Goal: Information Seeking & Learning: Learn about a topic

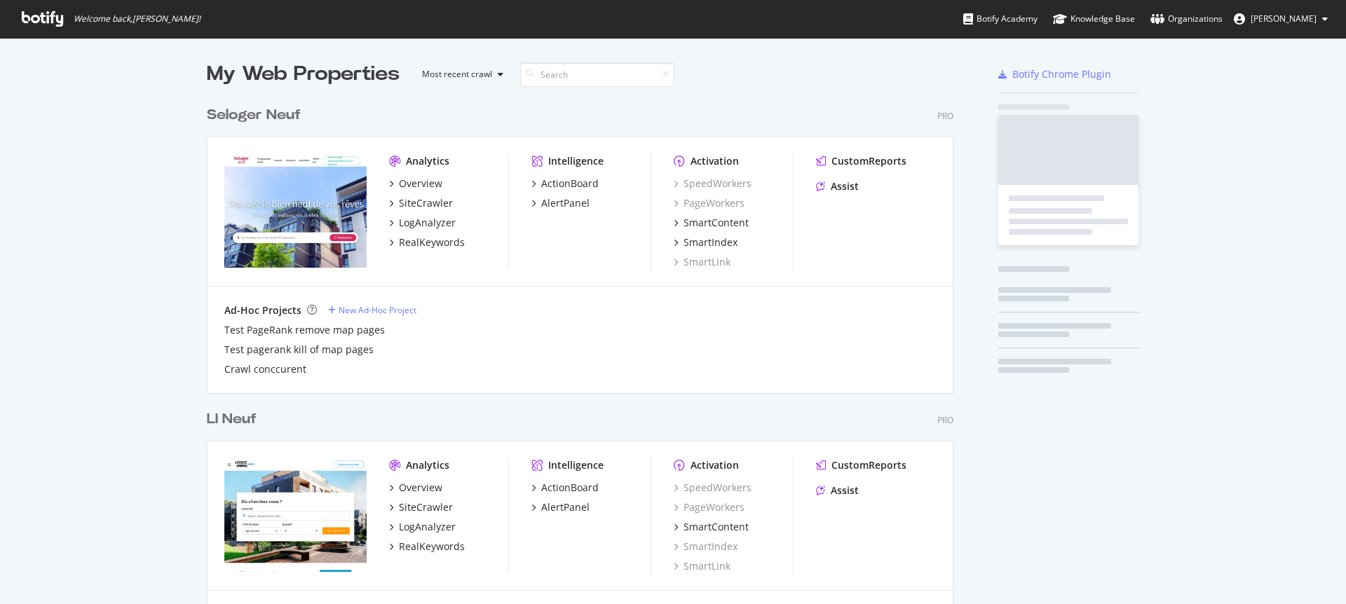
scroll to position [3961, 747]
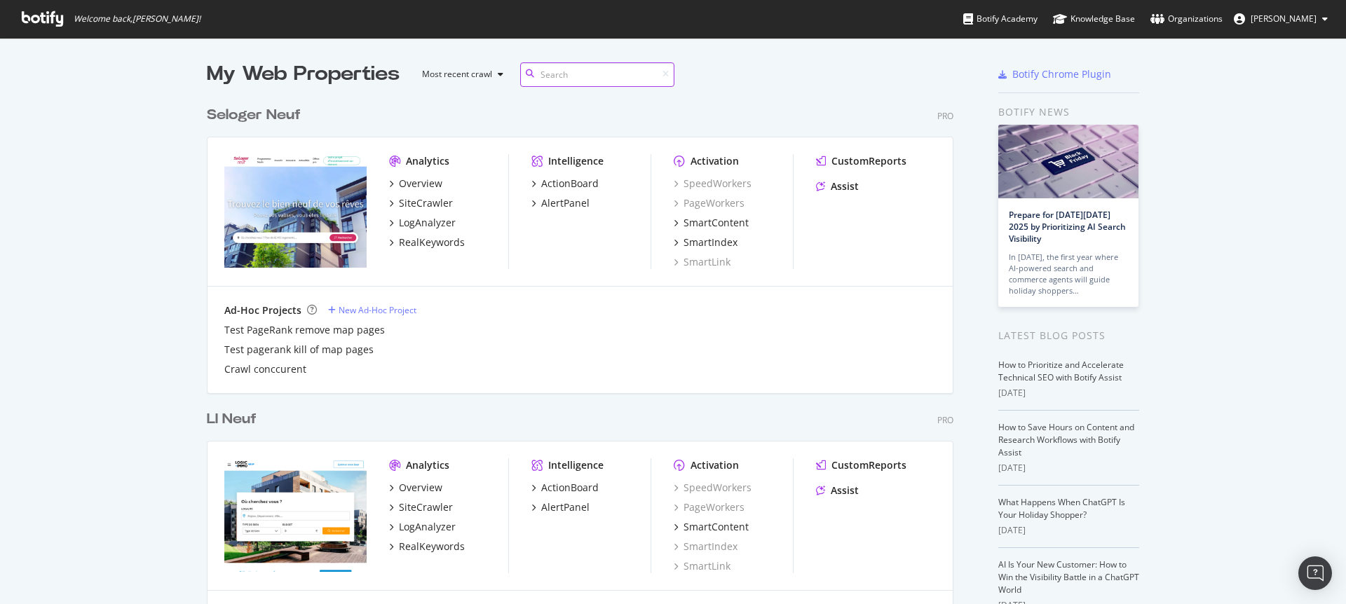
click at [557, 74] on input at bounding box center [597, 74] width 154 height 25
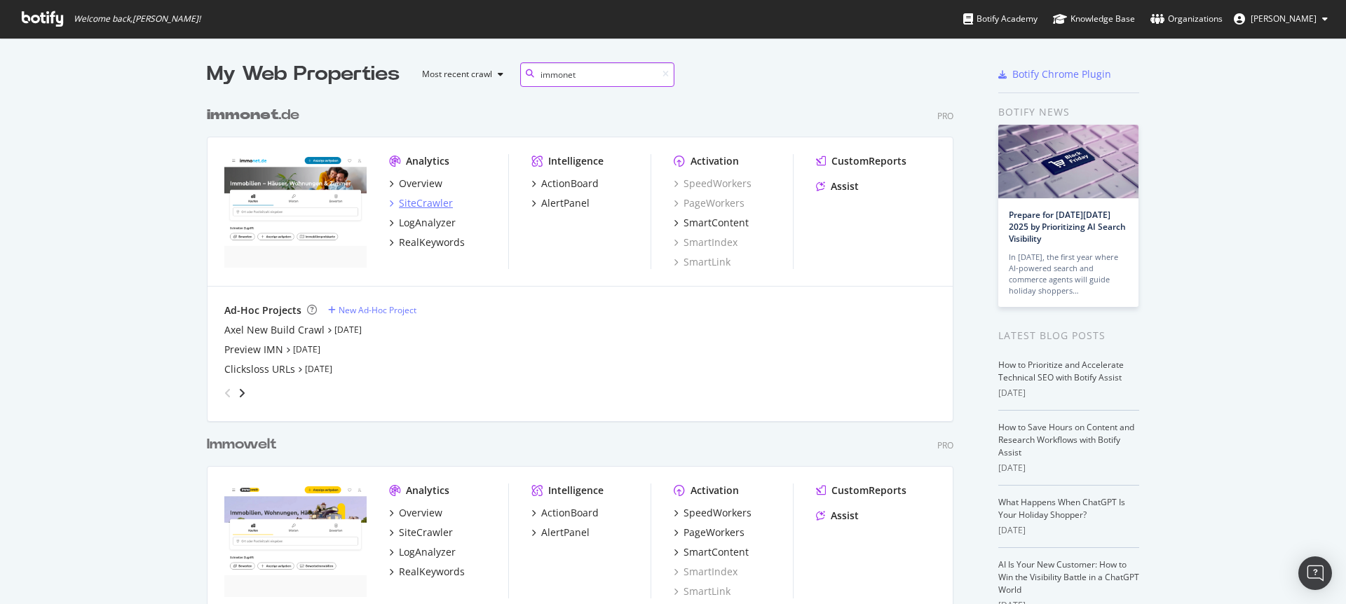
type input "immonet"
click at [428, 202] on div "SiteCrawler" at bounding box center [426, 203] width 54 height 14
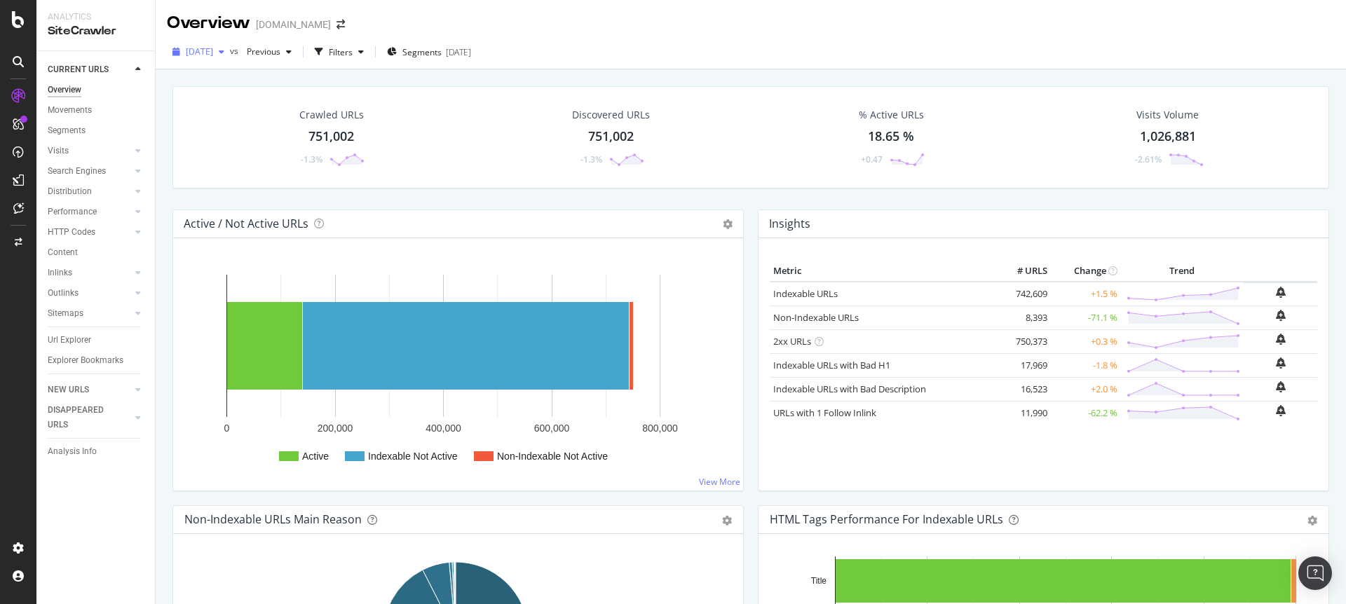
click at [230, 56] on div "[DATE]" at bounding box center [198, 51] width 63 height 21
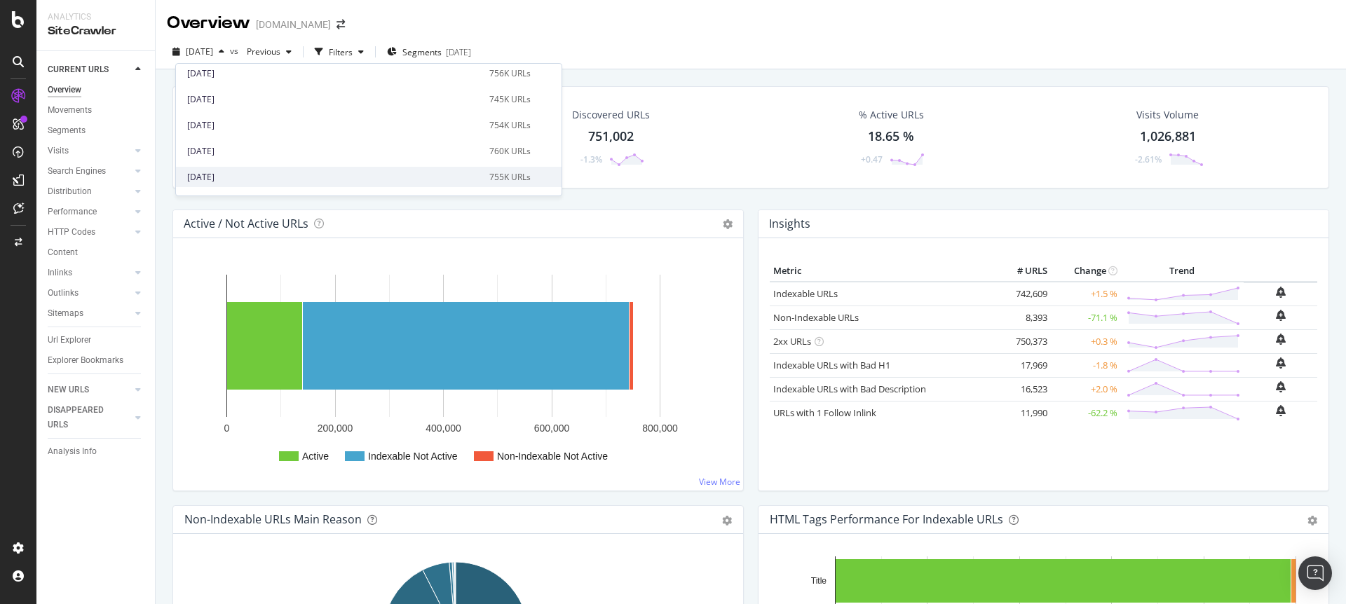
scroll to position [97, 0]
click at [248, 161] on div "[DATE]" at bounding box center [334, 160] width 294 height 13
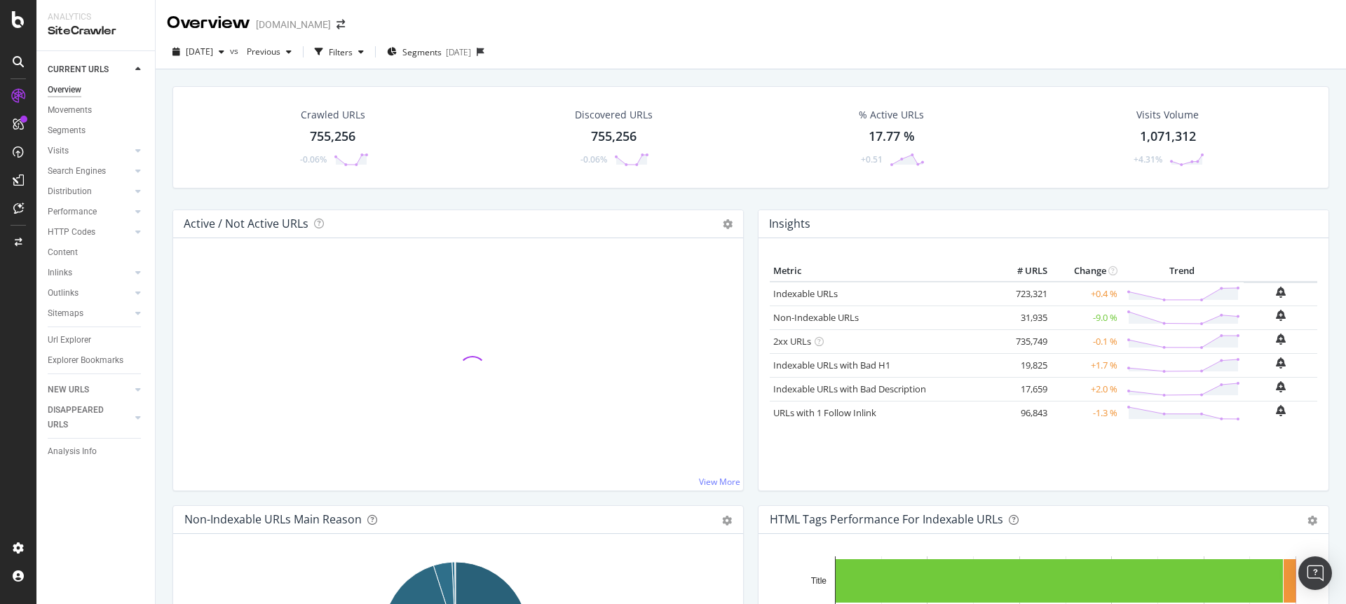
click at [334, 142] on div "755,256" at bounding box center [333, 137] width 46 height 18
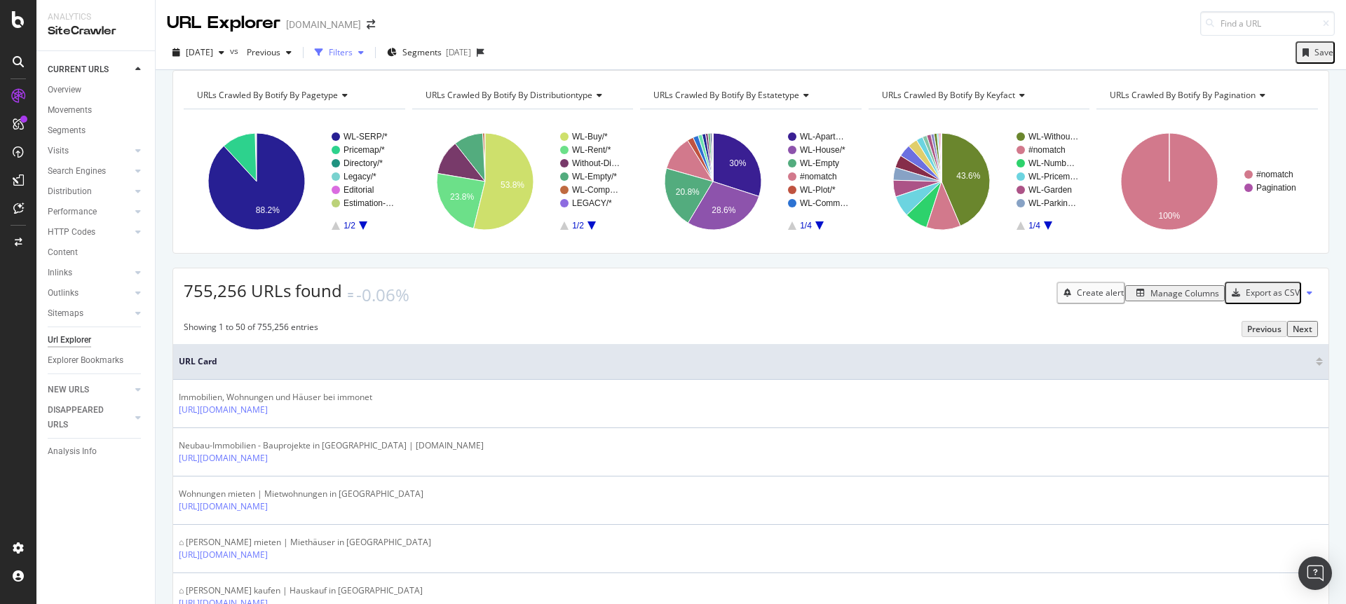
click at [353, 49] on div "Filters" at bounding box center [341, 52] width 24 height 12
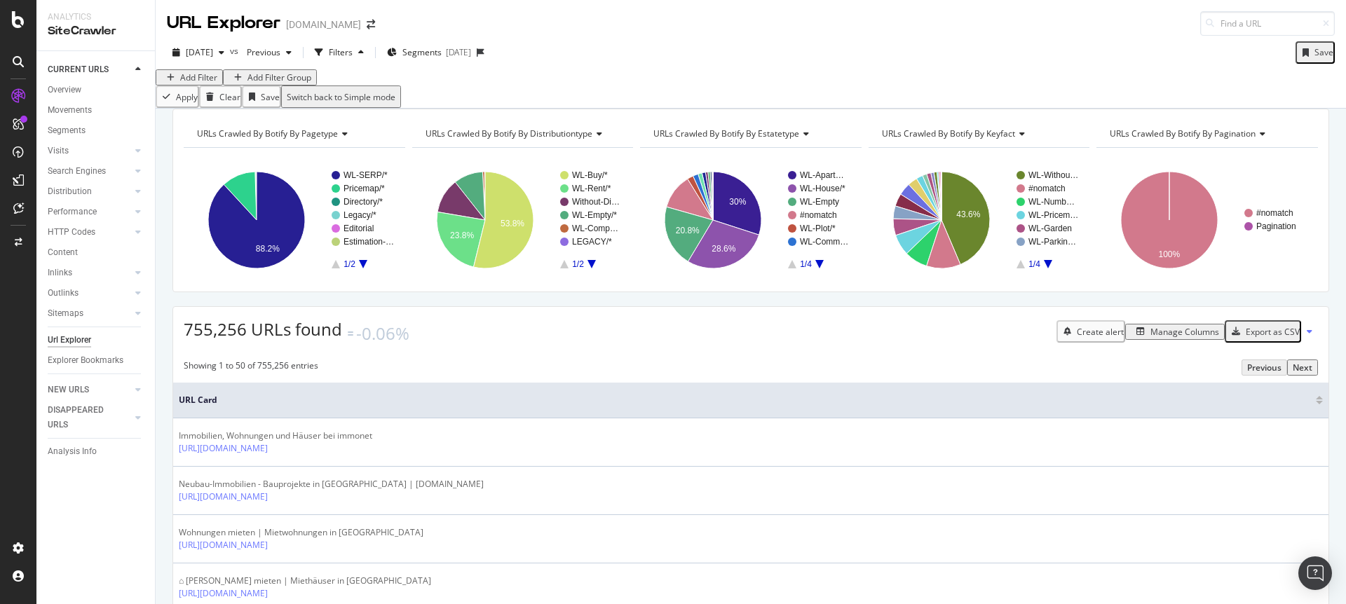
click at [199, 83] on div "Add Filter" at bounding box center [198, 78] width 37 height 12
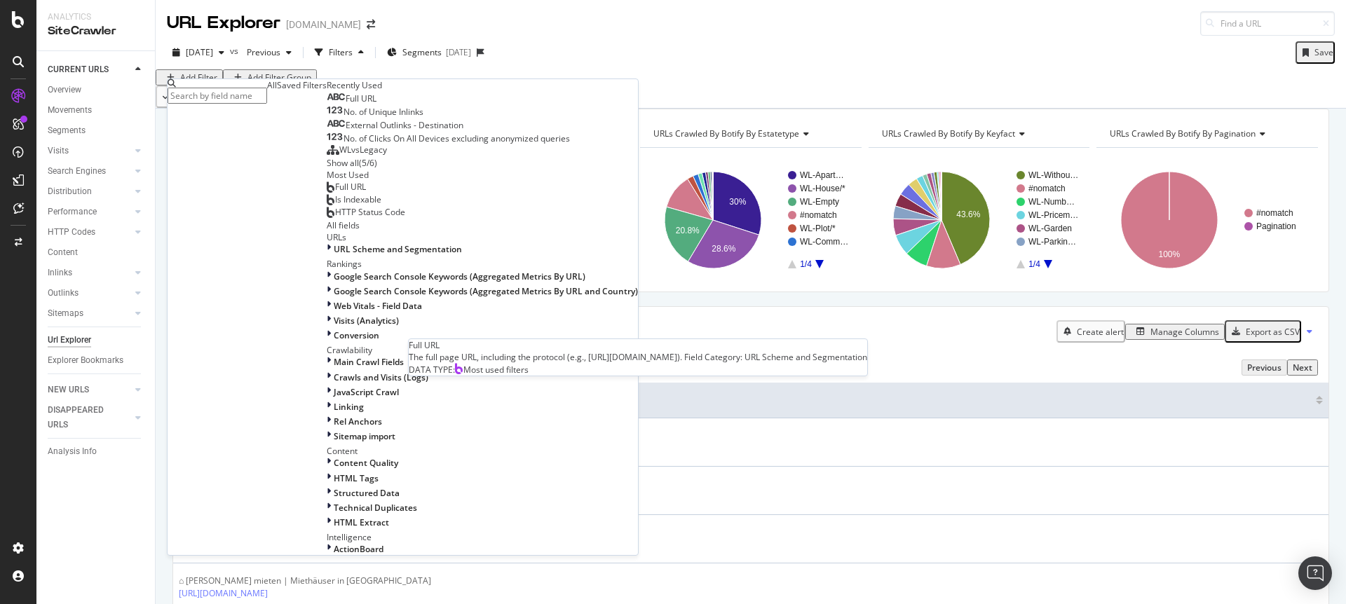
click at [335, 193] on span "Full URL" at bounding box center [350, 187] width 31 height 12
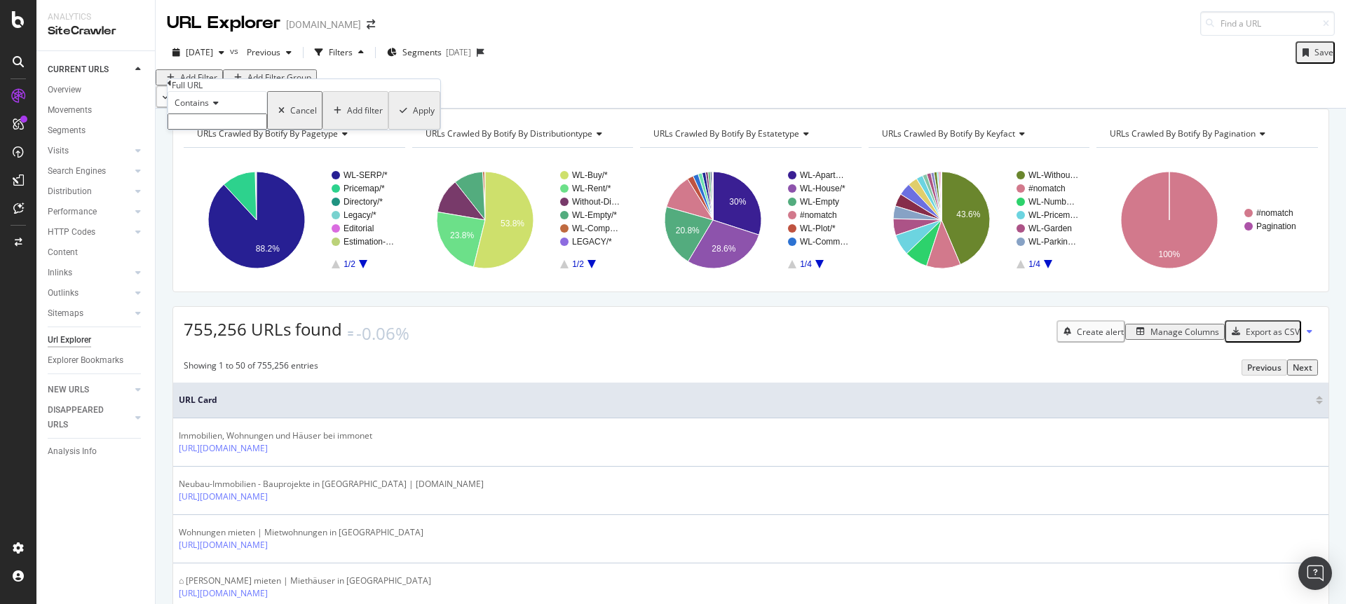
click at [237, 130] on input "text" at bounding box center [218, 122] width 100 height 16
type input "makler"
click at [413, 121] on div "Apply" at bounding box center [424, 115] width 22 height 12
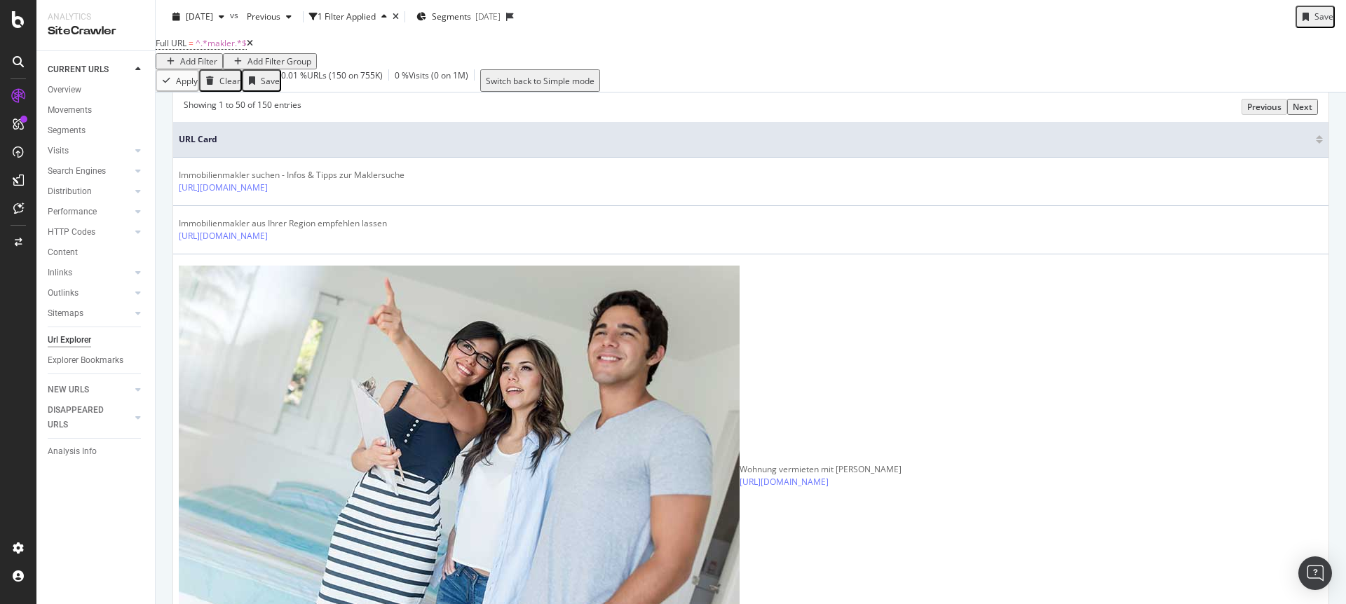
scroll to position [339, 0]
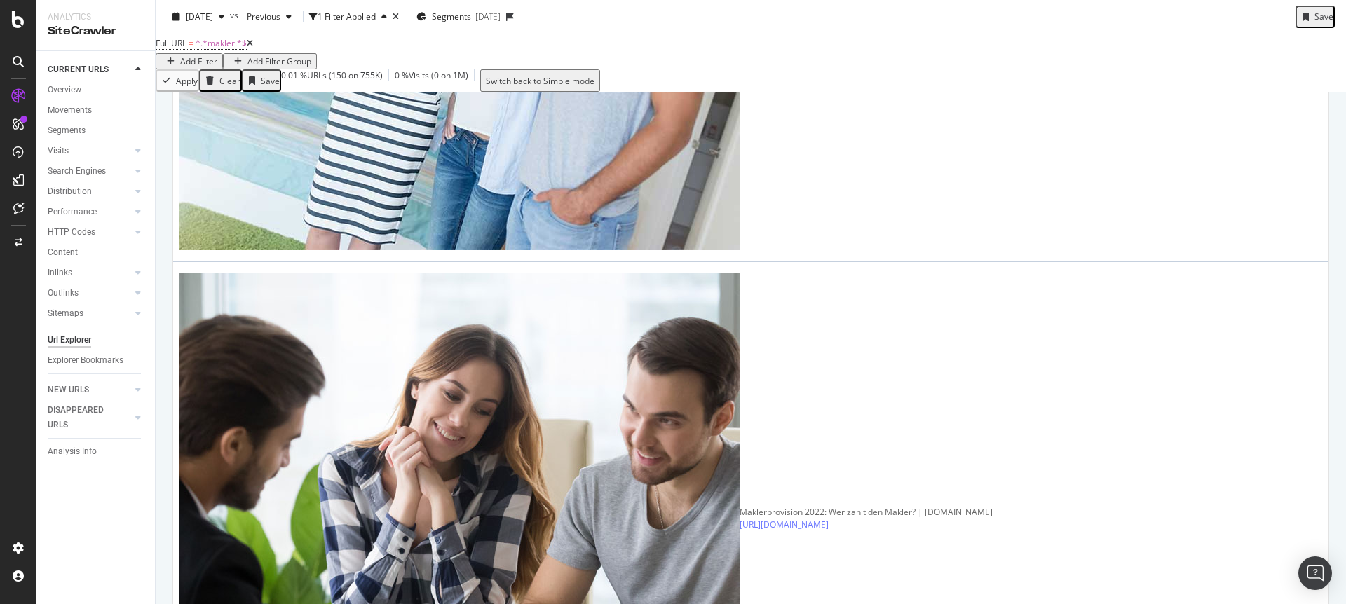
scroll to position [742, 0]
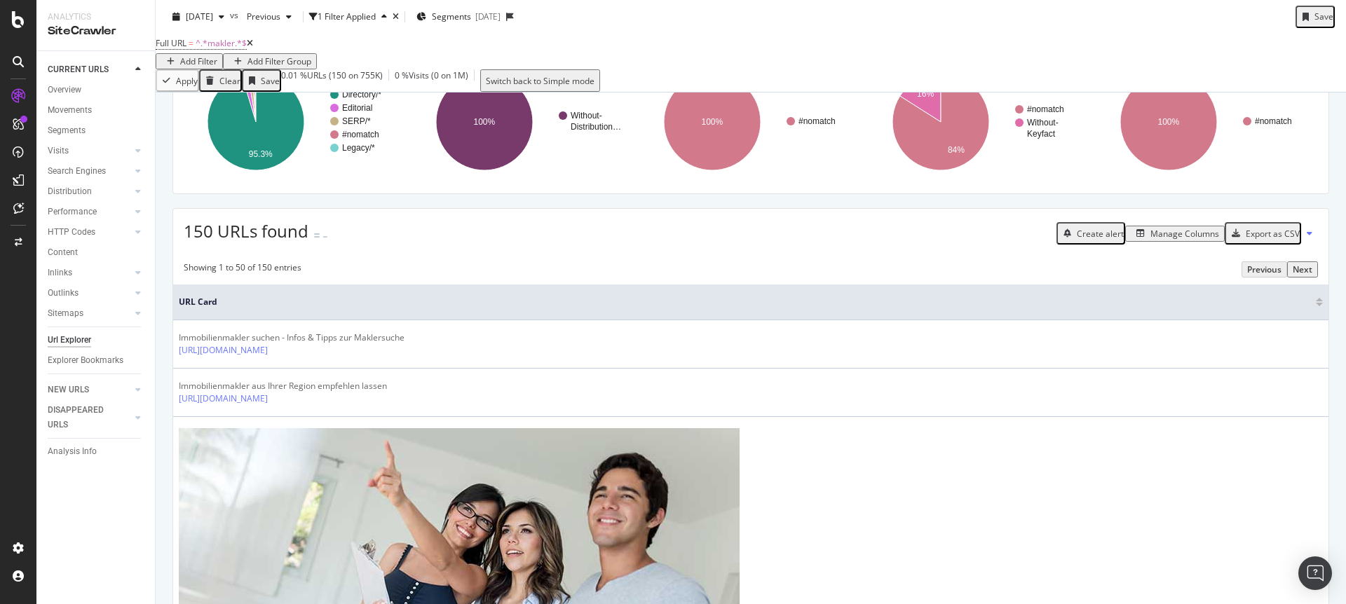
scroll to position [45, 0]
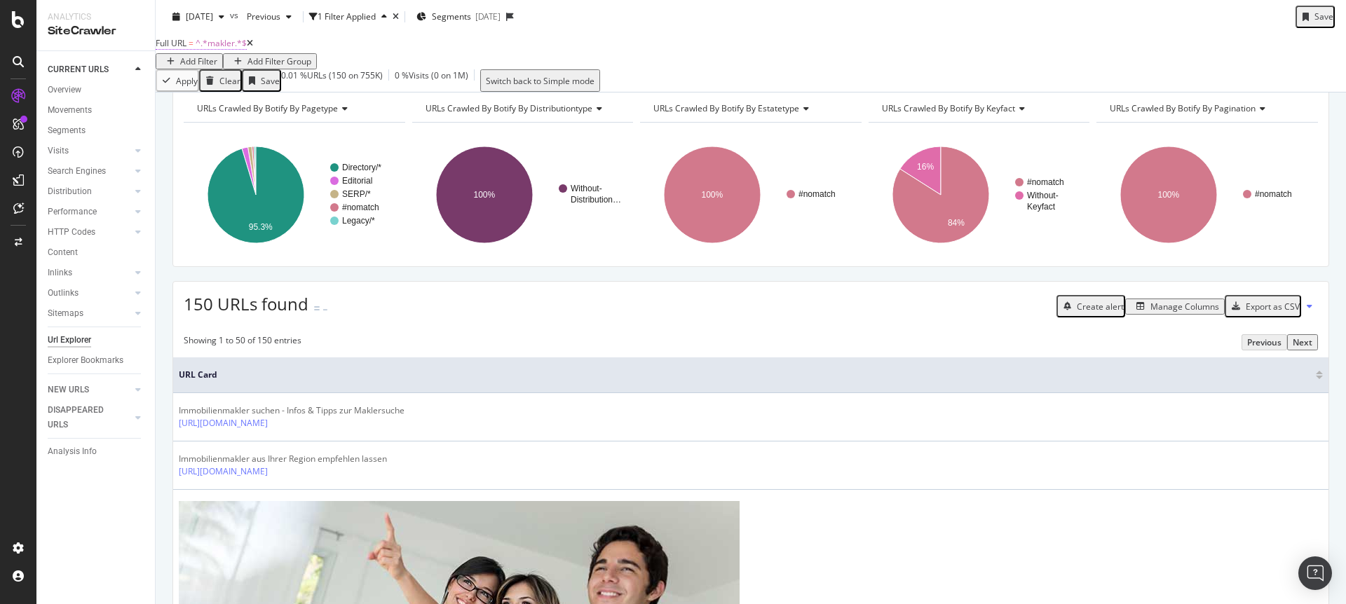
click at [236, 49] on span "^.*makler.*$" at bounding box center [221, 43] width 51 height 12
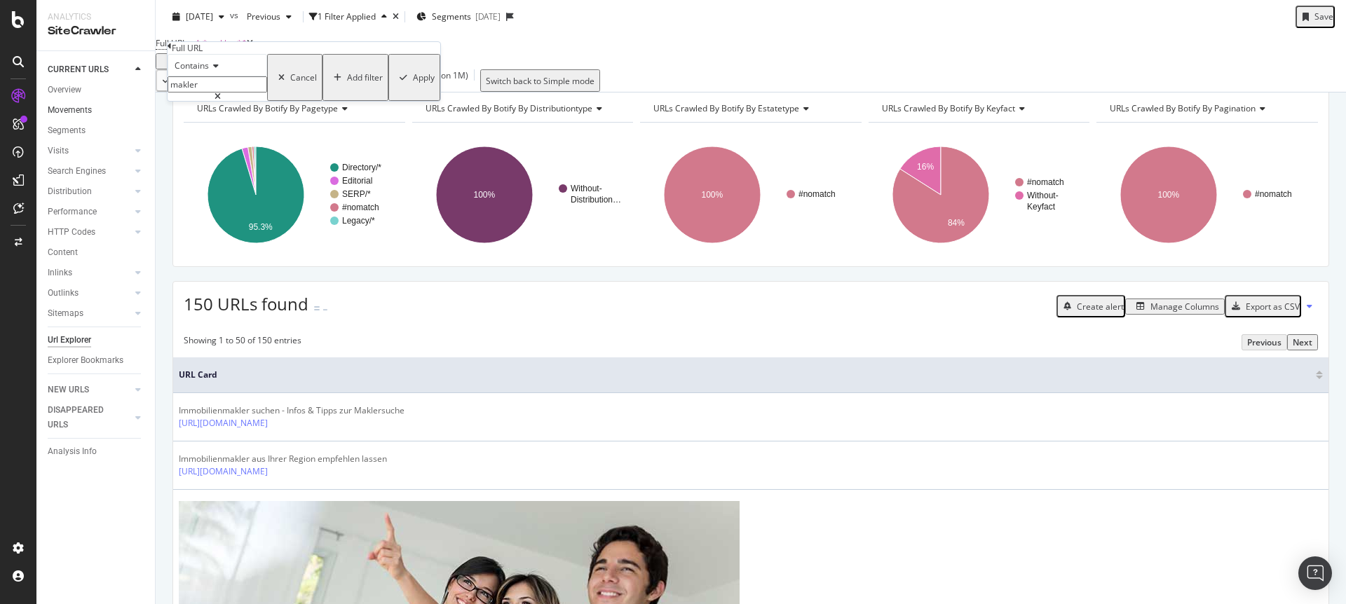
drag, startPoint x: 224, startPoint y: 114, endPoint x: 137, endPoint y: 104, distance: 88.3
click at [137, 104] on body "Analytics SiteCrawler CURRENT URLS Overview Movements Segments Visits Analysis …" at bounding box center [673, 302] width 1346 height 604
click at [221, 101] on icon at bounding box center [218, 97] width 6 height 8
click at [267, 93] on input "makler" at bounding box center [218, 84] width 100 height 16
type input "i"
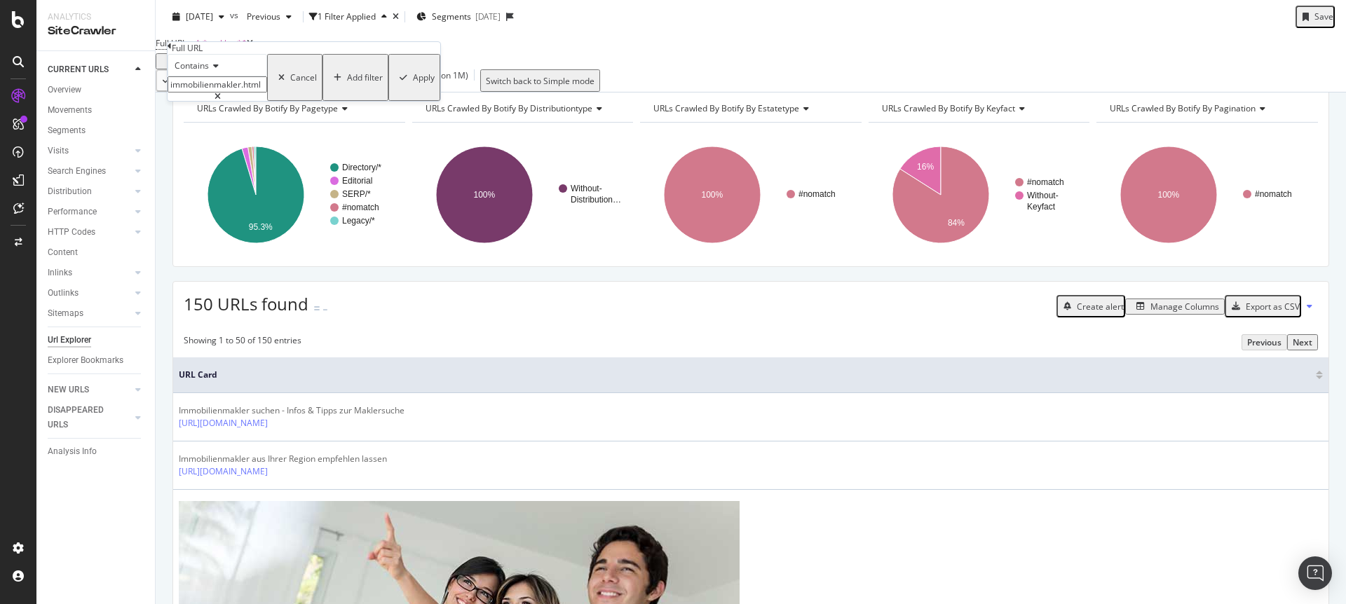
type input "immobilienmakler.html"
click at [413, 83] on div "Apply" at bounding box center [424, 78] width 22 height 12
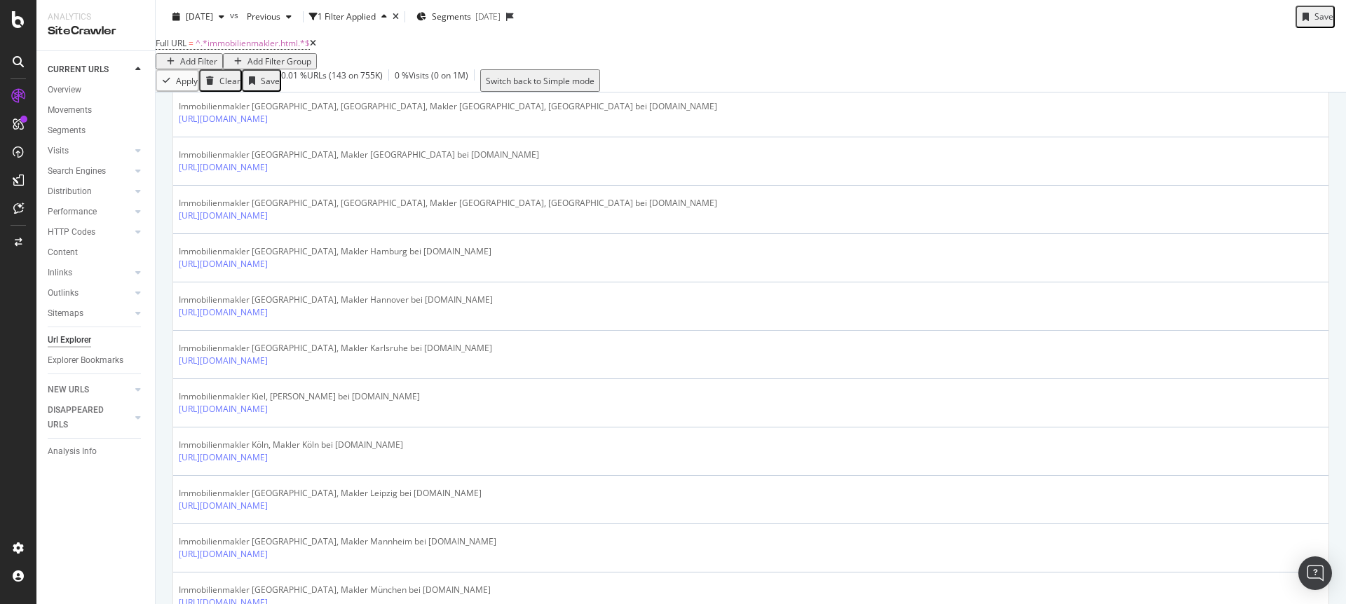
scroll to position [1169, 0]
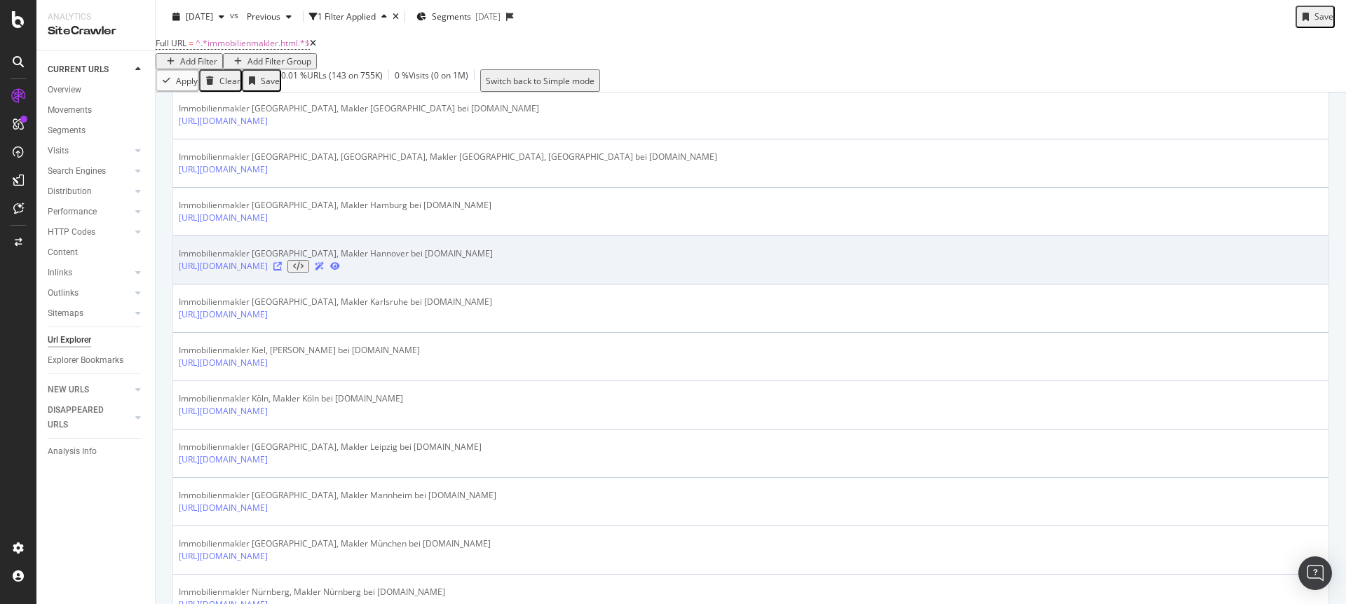
click at [282, 271] on icon at bounding box center [277, 266] width 8 height 8
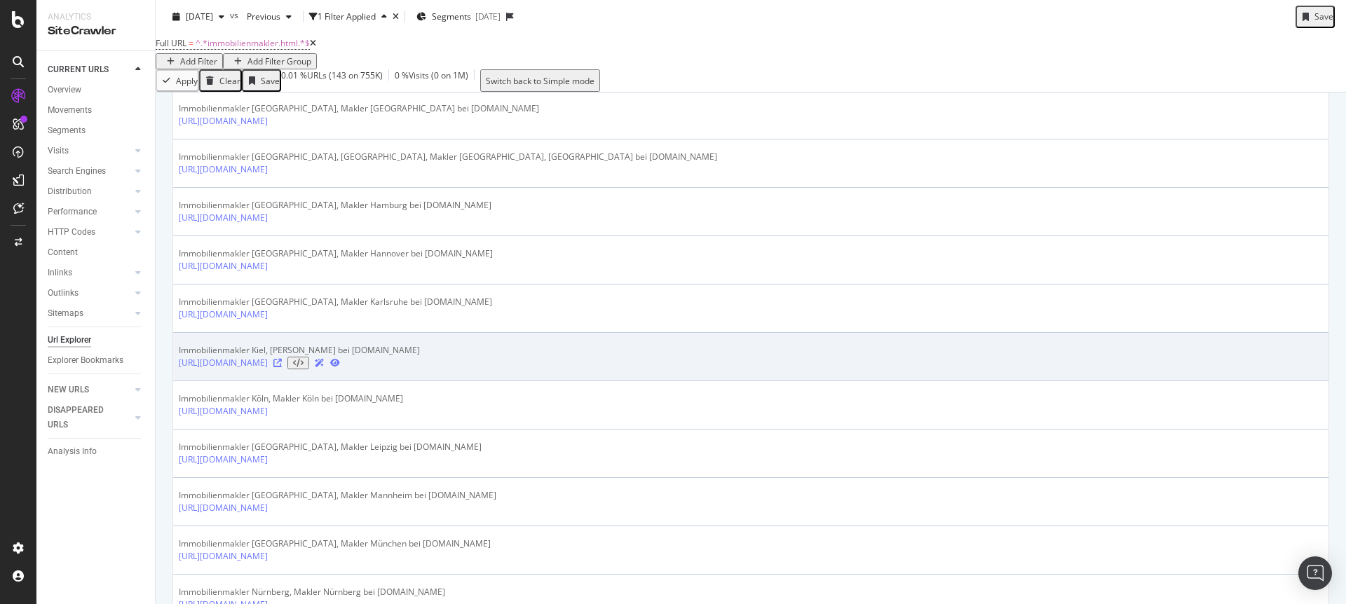
click at [282, 367] on icon at bounding box center [277, 363] width 8 height 8
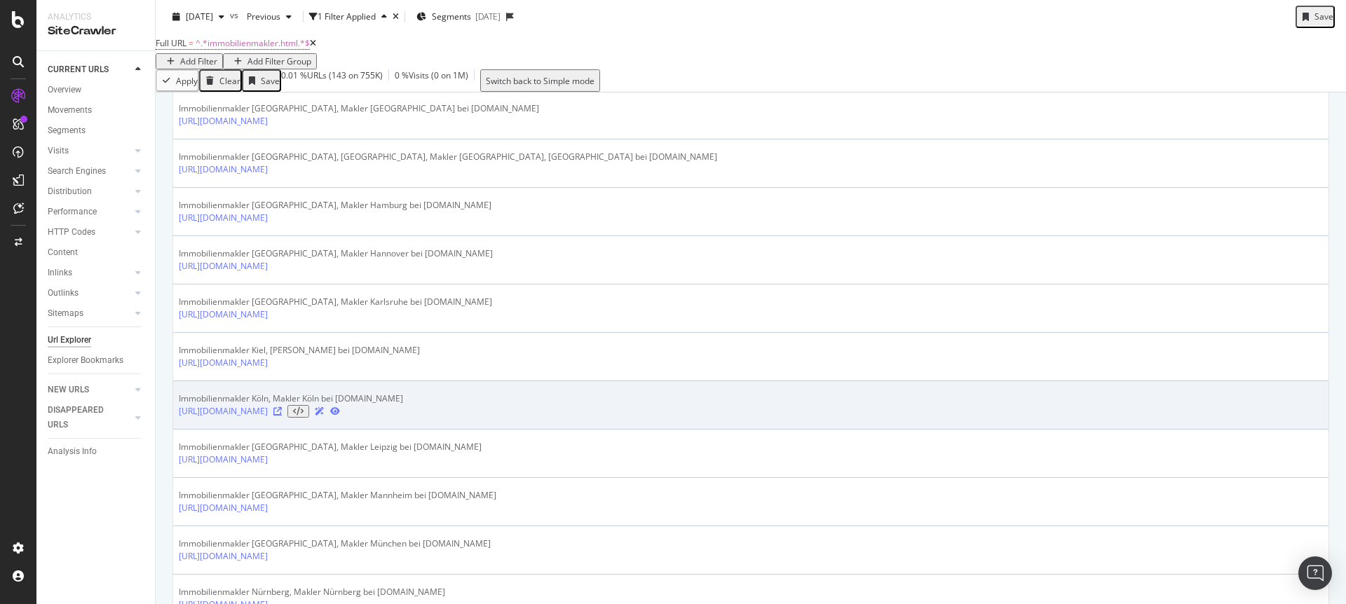
click at [282, 416] on icon at bounding box center [277, 411] width 8 height 8
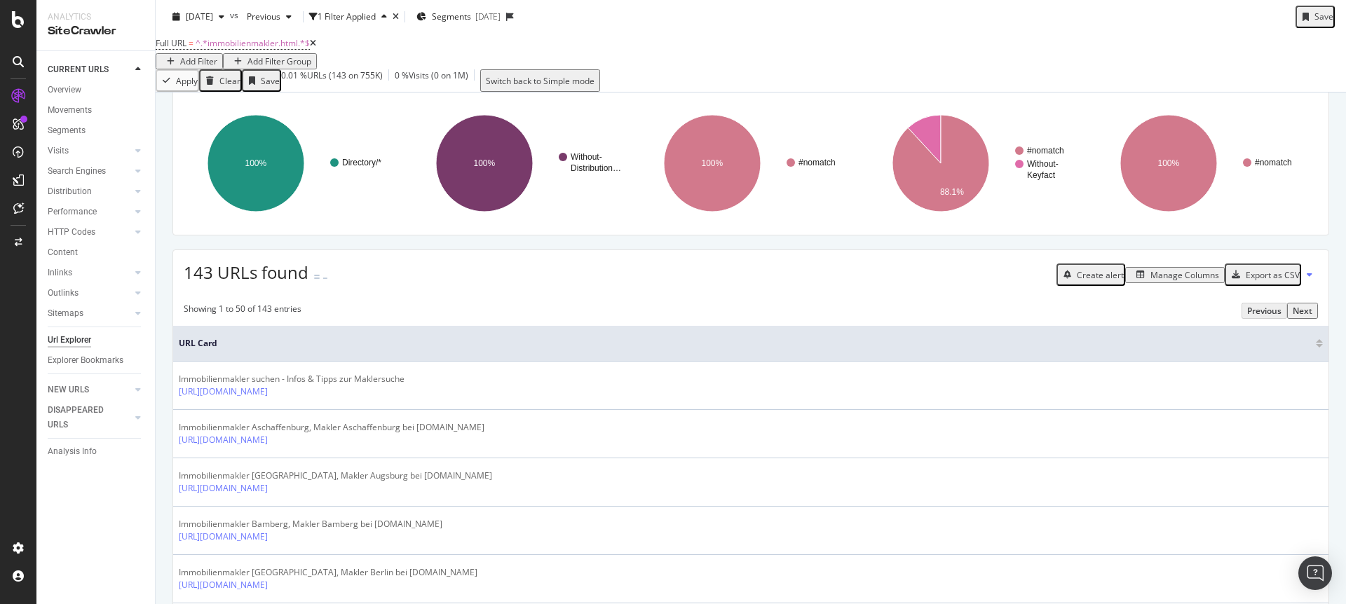
scroll to position [0, 0]
